Goal: Communication & Community: Answer question/provide support

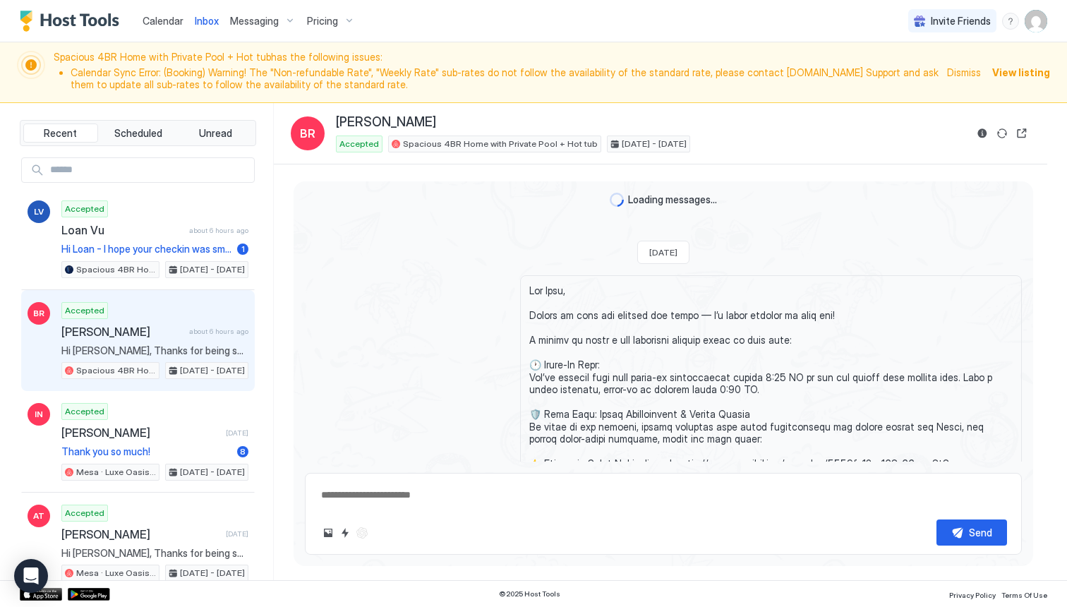
scroll to position [3261, 0]
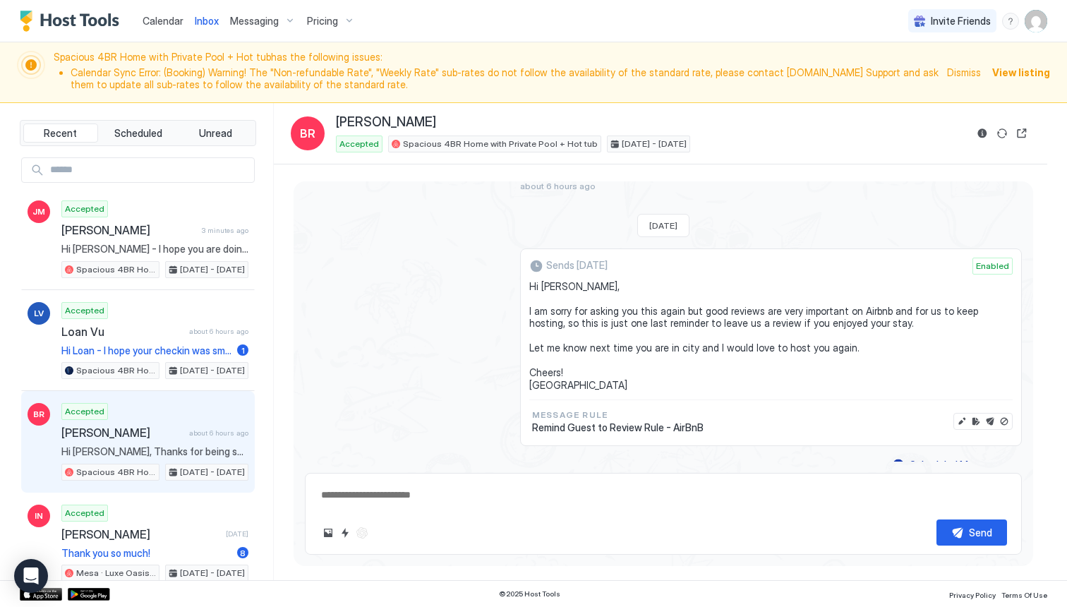
type textarea "*"
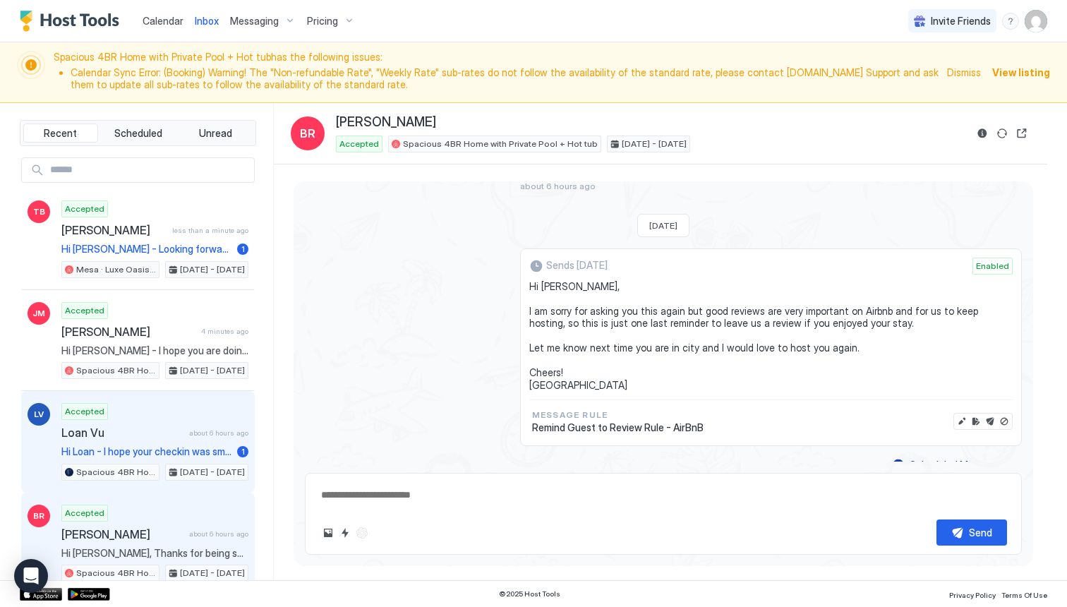
click at [153, 442] on div "Accepted Loan Vu about 6 hours ago Hi Loan - I hope your checkin was smooth, yo…" at bounding box center [154, 442] width 187 height 78
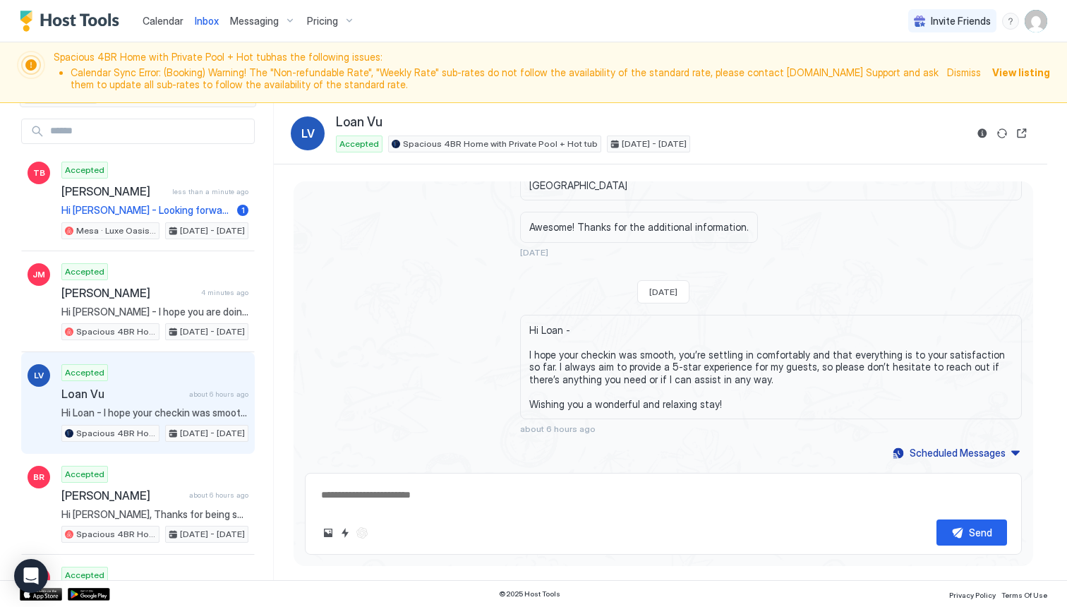
scroll to position [83, 0]
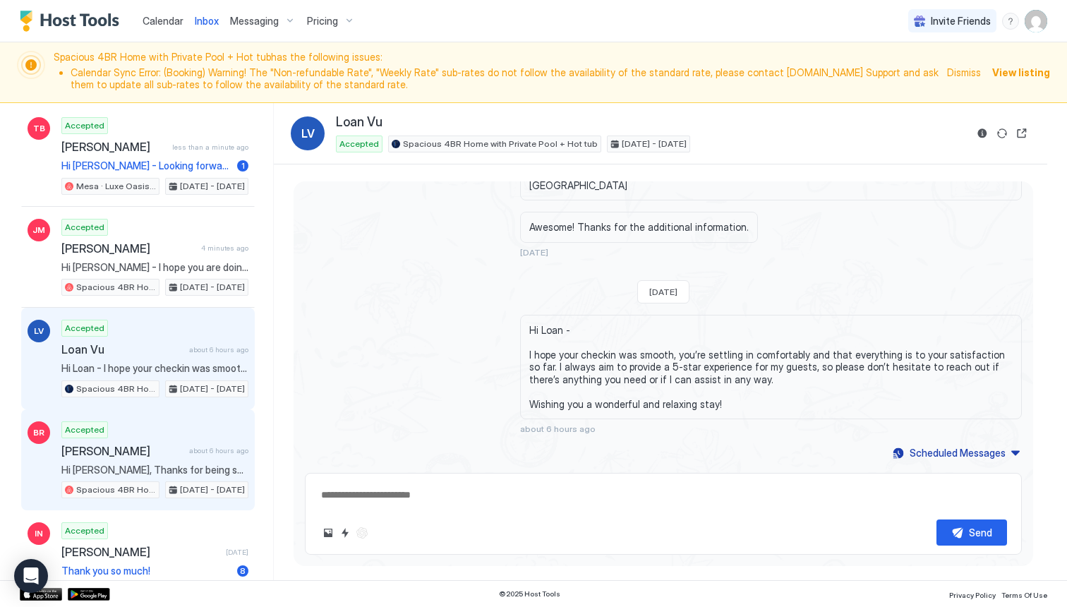
click at [142, 463] on div "Accepted [PERSON_NAME] about 6 hours ago Hi [PERSON_NAME], Thanks for being suc…" at bounding box center [154, 460] width 187 height 78
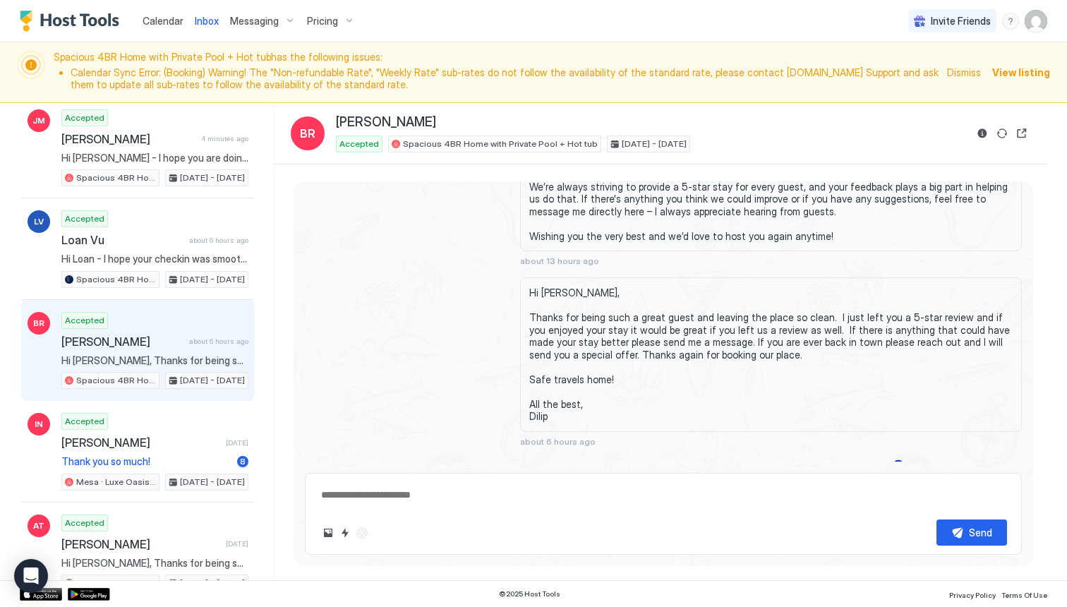
scroll to position [202, 0]
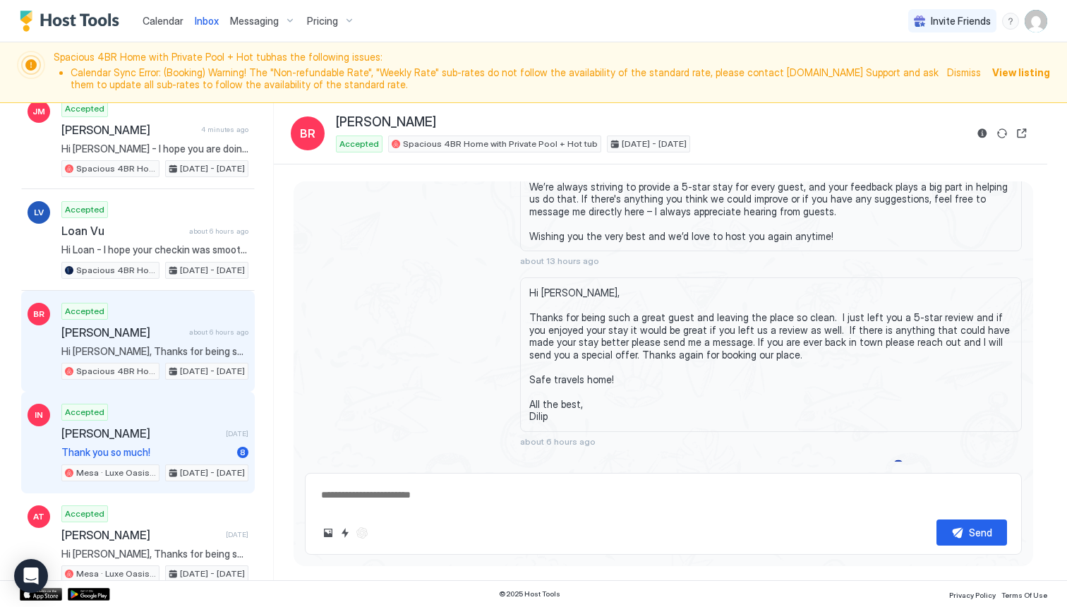
click at [145, 449] on span "Thank you so much!" at bounding box center [146, 452] width 170 height 13
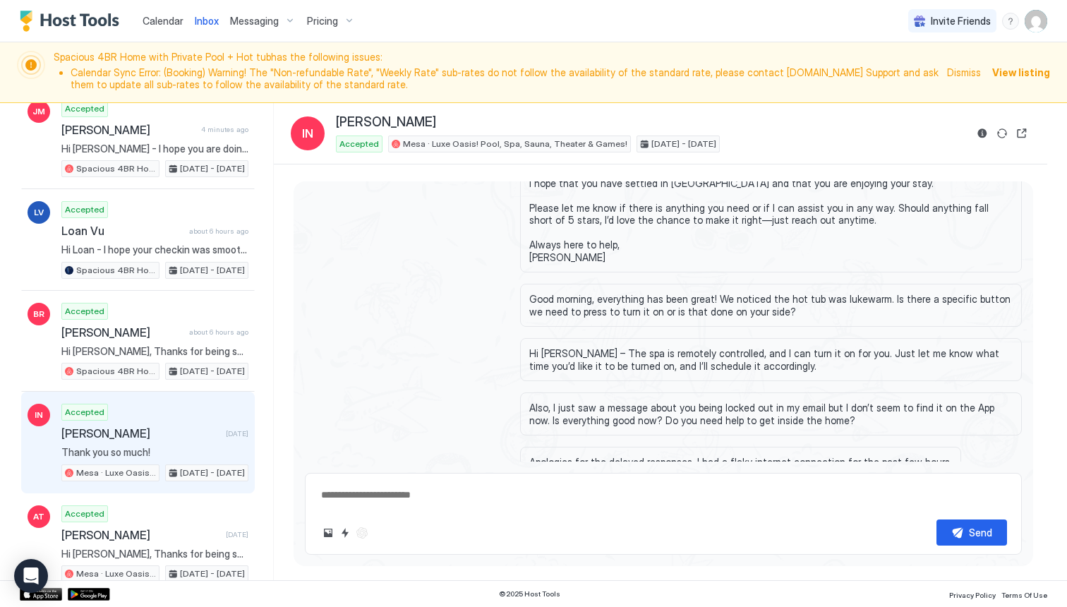
scroll to position [1498, 0]
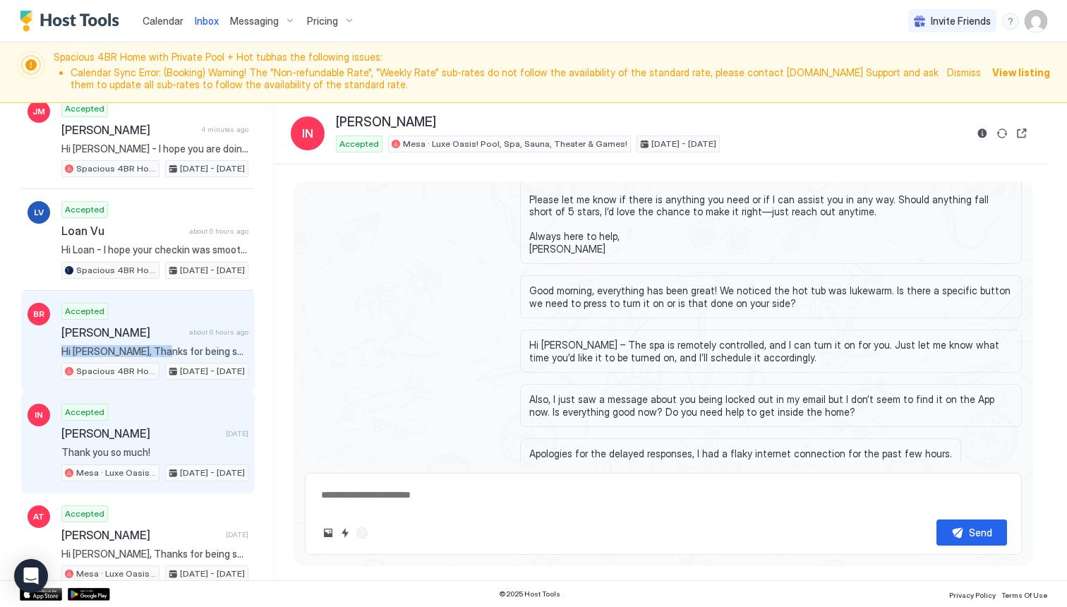
click at [150, 345] on span "Hi [PERSON_NAME], Thanks for being such a great guest and leaving the place so …" at bounding box center [154, 351] width 187 height 13
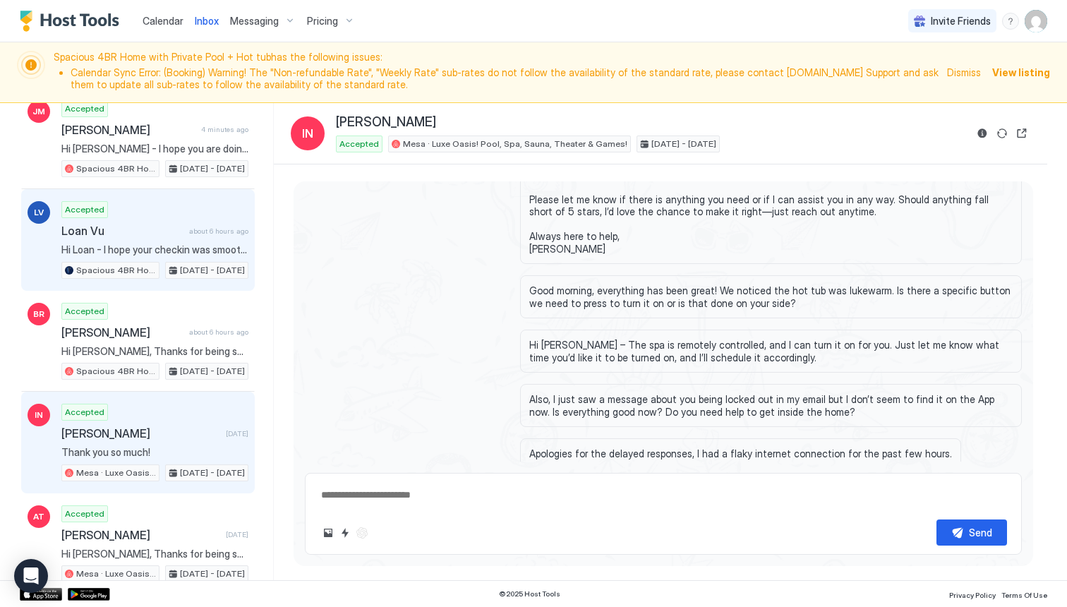
click at [129, 261] on div "Accepted Loan Vu about 6 hours ago Hi Loan - I hope your checkin was smooth, yo…" at bounding box center [154, 240] width 187 height 78
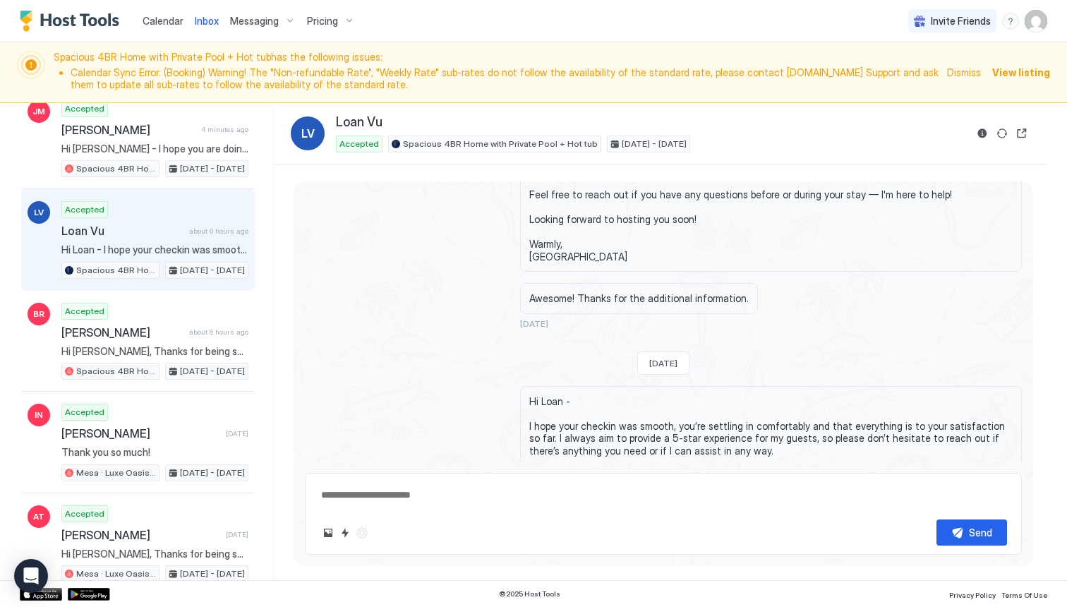
scroll to position [1564, 0]
